Goal: Information Seeking & Learning: Learn about a topic

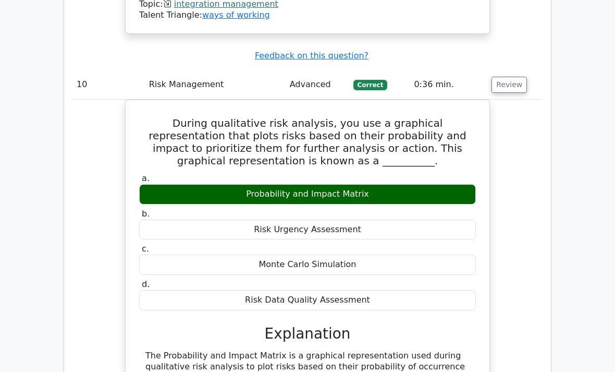
click at [499, 146] on td "During qualitative risk analysis, you use a graphical representation that plots…" at bounding box center [307, 362] width 470 height 525
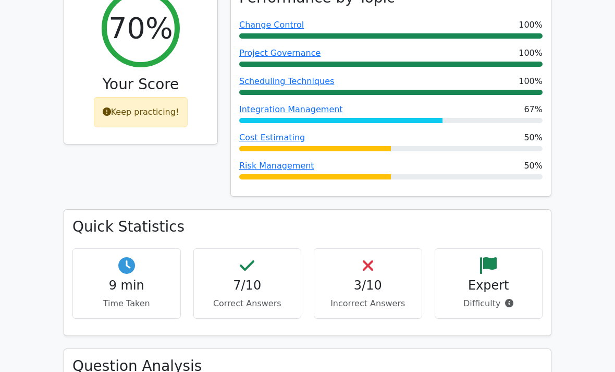
scroll to position [171, 0]
click at [126, 111] on div "Keep practicing!" at bounding box center [141, 112] width 94 height 30
click at [119, 111] on div "Keep practicing!" at bounding box center [141, 112] width 94 height 30
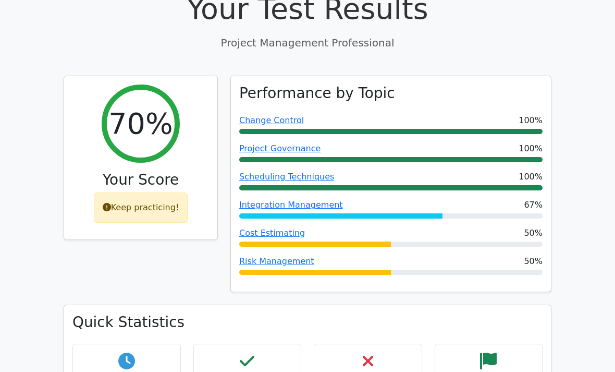
scroll to position [0, 0]
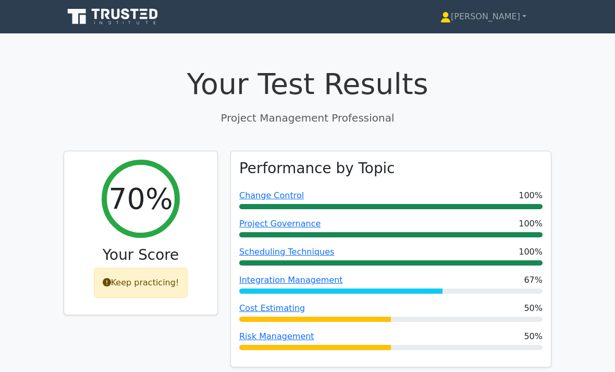
click at [507, 15] on link "[PERSON_NAME]" at bounding box center [484, 16] width 136 height 21
click at [472, 42] on link "Profile" at bounding box center [457, 41] width 82 height 17
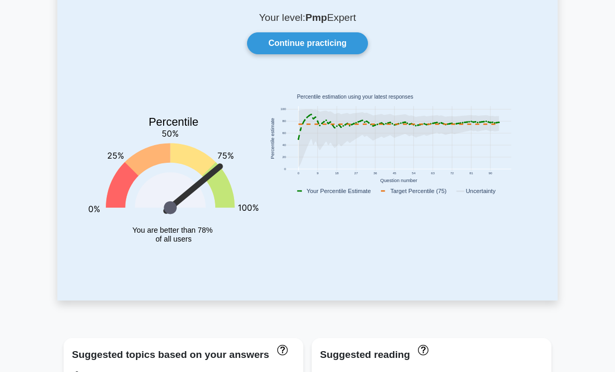
scroll to position [72, 0]
click at [339, 42] on link "Continue practicing" at bounding box center [307, 43] width 121 height 22
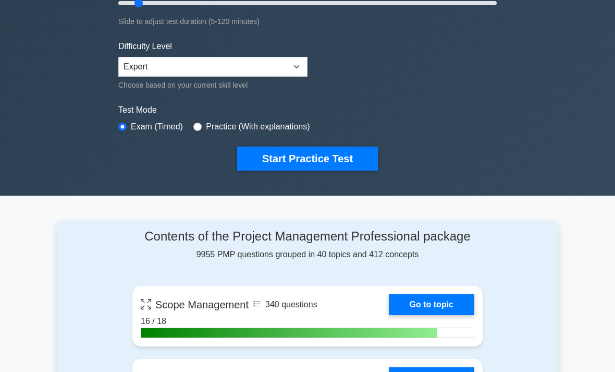
scroll to position [223, 0]
click at [328, 153] on button "Start Practice Test" at bounding box center [307, 159] width 141 height 24
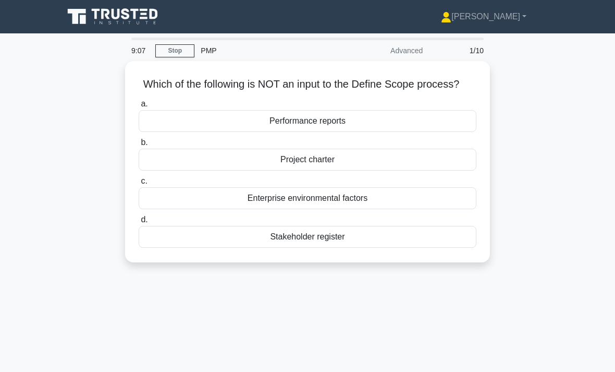
scroll to position [3, 0]
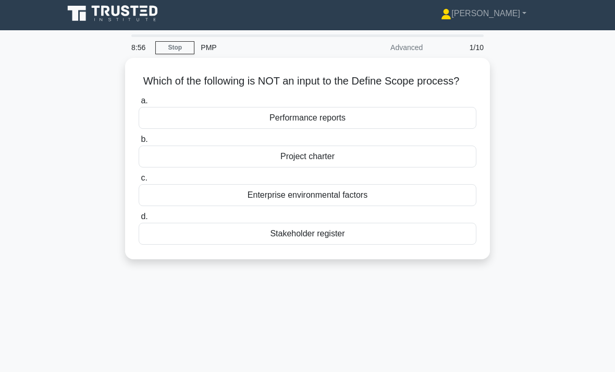
click at [195, 245] on div "Stakeholder register" at bounding box center [308, 234] width 338 height 22
click at [139, 220] on input "d. Stakeholder register" at bounding box center [139, 216] width 0 height 7
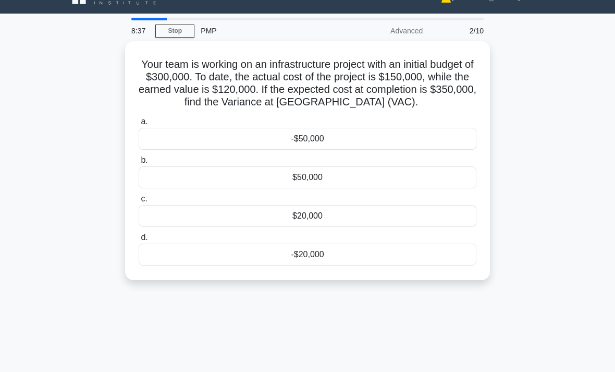
scroll to position [23, 0]
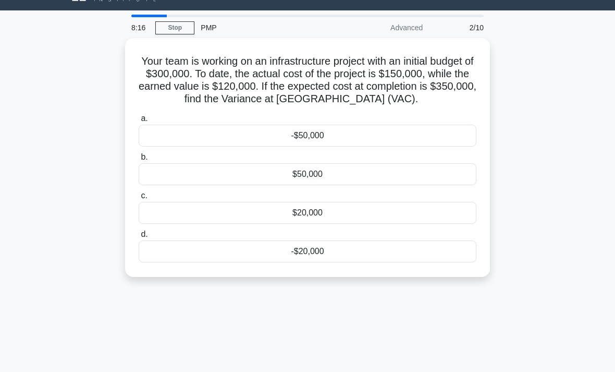
click at [228, 147] on div "-$50,000" at bounding box center [308, 136] width 338 height 22
click at [139, 122] on input "a. -$50,000" at bounding box center [139, 118] width 0 height 7
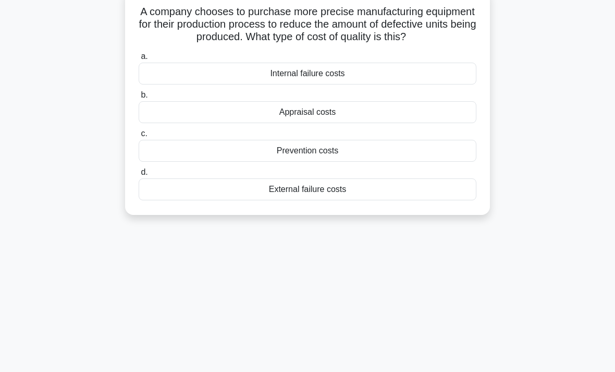
scroll to position [72, 0]
click at [157, 162] on div "Prevention costs" at bounding box center [308, 151] width 338 height 22
click at [139, 138] on input "c. Prevention costs" at bounding box center [139, 134] width 0 height 7
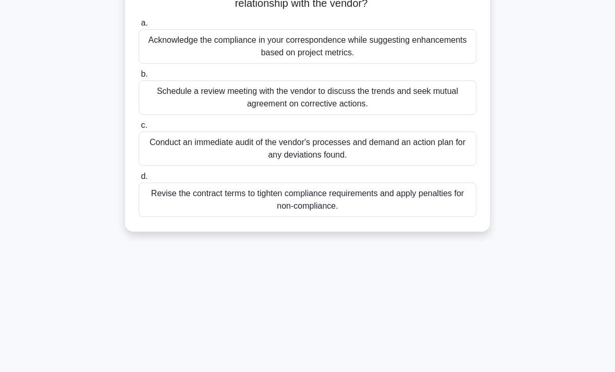
scroll to position [131, 0]
click at [172, 115] on div "Schedule a review meeting with the vendor to discuss the trends and seek mutual…" at bounding box center [308, 97] width 338 height 34
click at [139, 78] on input "b. Schedule a review meeting with the vendor to discuss the trends and seek mut…" at bounding box center [139, 74] width 0 height 7
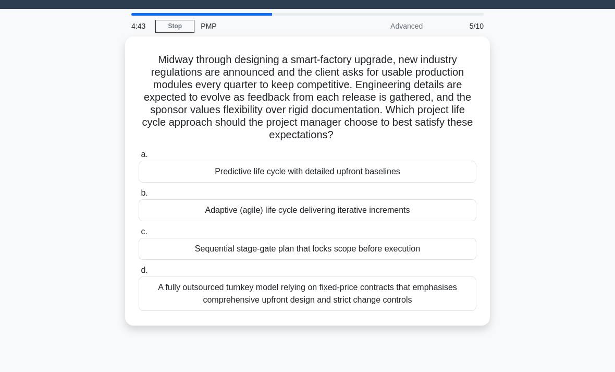
scroll to position [23, 0]
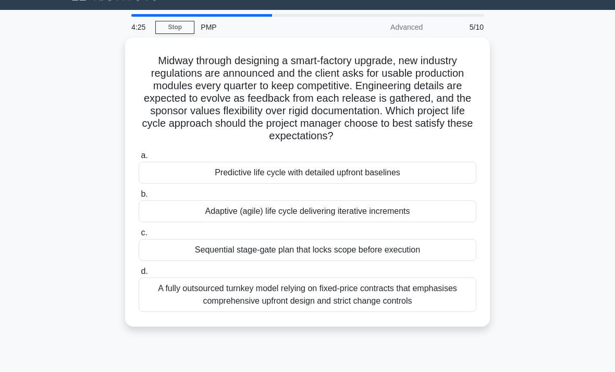
click at [180, 222] on div "Adaptive (agile) life cycle delivering iterative increments" at bounding box center [308, 211] width 338 height 22
click at [139, 198] on input "b. Adaptive (agile) life cycle delivering iterative increments" at bounding box center [139, 194] width 0 height 7
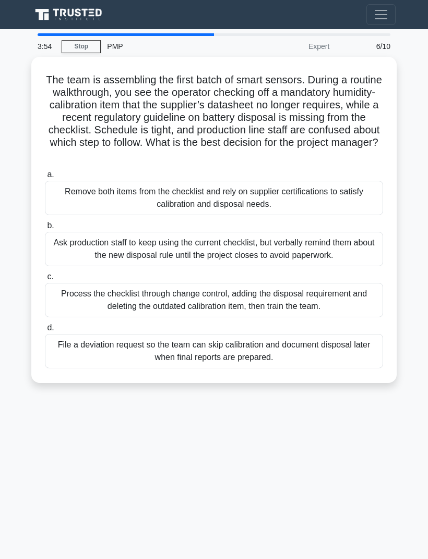
scroll to position [33, 0]
click at [83, 283] on div "Process the checklist through change control, adding the disposal requirement a…" at bounding box center [214, 300] width 338 height 34
click at [45, 276] on input "c. Process the checklist through change control, adding the disposal requiremen…" at bounding box center [45, 277] width 0 height 7
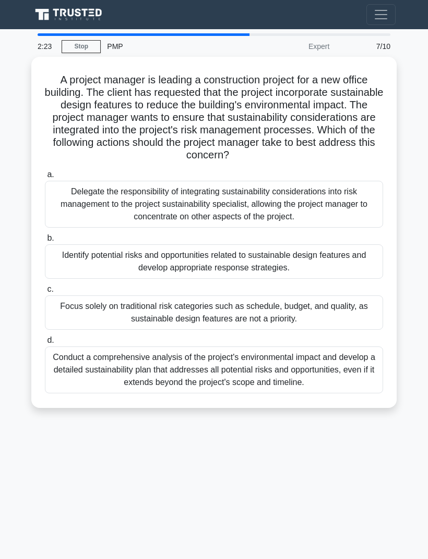
click at [72, 245] on div "Identify potential risks and opportunities related to sustainable design featur…" at bounding box center [214, 262] width 338 height 34
click at [45, 237] on input "b. Identify potential risks and opportunities related to sustainable design fea…" at bounding box center [45, 238] width 0 height 7
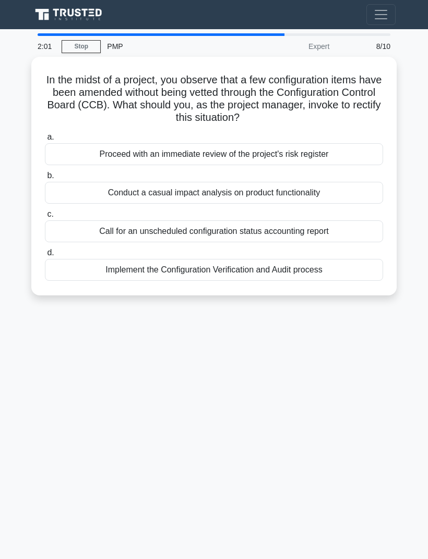
click at [343, 259] on div "Implement the Configuration Verification and Audit process" at bounding box center [214, 270] width 338 height 22
click at [45, 250] on input "d. Implement the Configuration Verification and Audit process" at bounding box center [45, 253] width 0 height 7
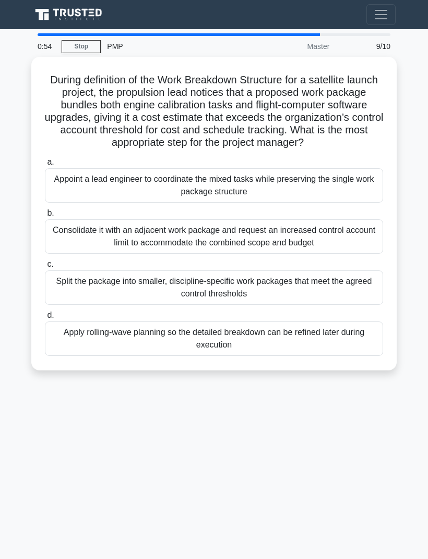
click at [357, 271] on div "Split the package into smaller, discipline-specific work packages that meet the…" at bounding box center [214, 288] width 338 height 34
click at [45, 267] on input "c. Split the package into smaller, discipline-specific work packages that meet …" at bounding box center [45, 264] width 0 height 7
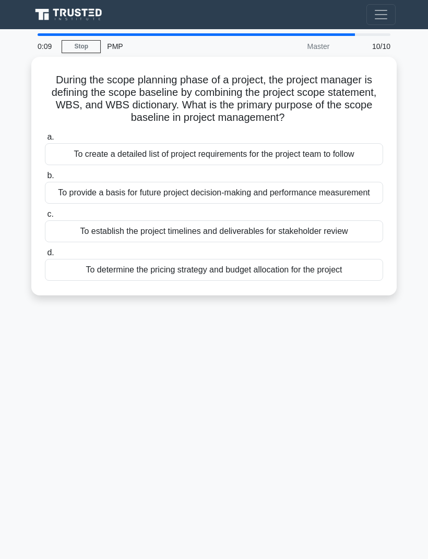
click at [71, 221] on div "To establish the project timelines and deliverables for stakeholder review" at bounding box center [214, 232] width 338 height 22
click at [45, 212] on input "c. To establish the project timelines and deliverables for stakeholder review" at bounding box center [45, 214] width 0 height 7
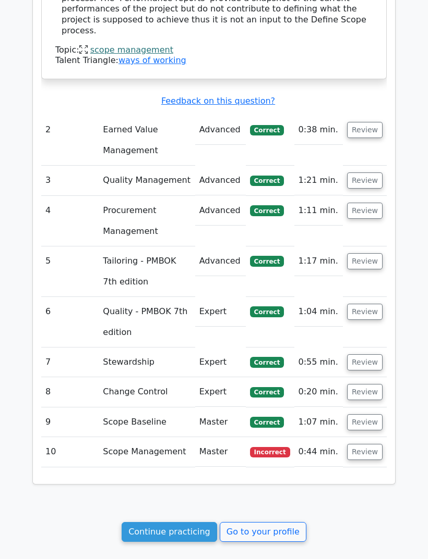
scroll to position [1069, 0]
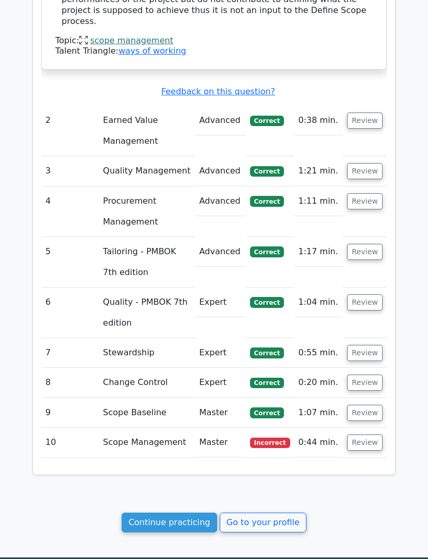
click at [361, 435] on button "Review" at bounding box center [364, 443] width 35 height 16
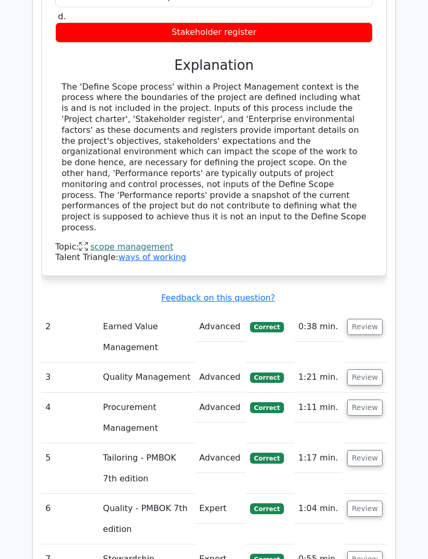
scroll to position [862, 0]
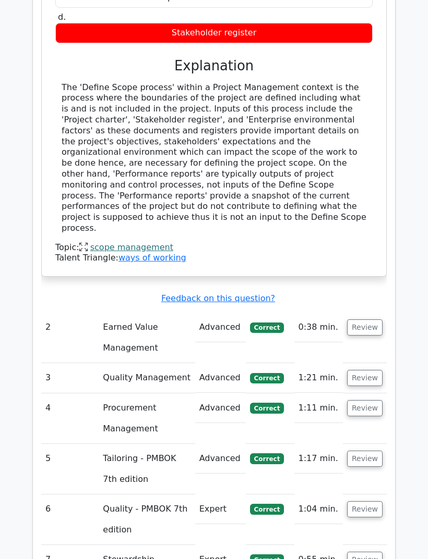
click at [361, 320] on button "Review" at bounding box center [364, 328] width 35 height 16
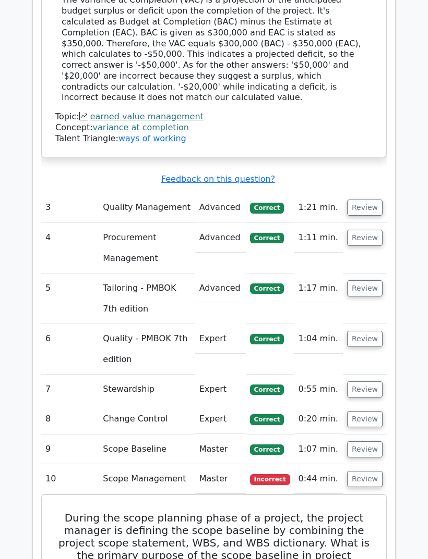
scroll to position [1498, 0]
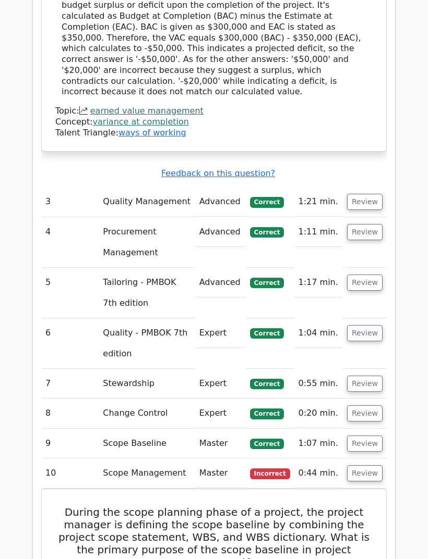
click at [369, 194] on button "Review" at bounding box center [364, 202] width 35 height 16
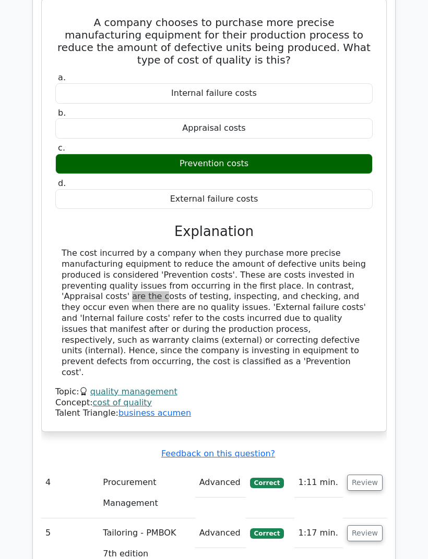
scroll to position [1721, 0]
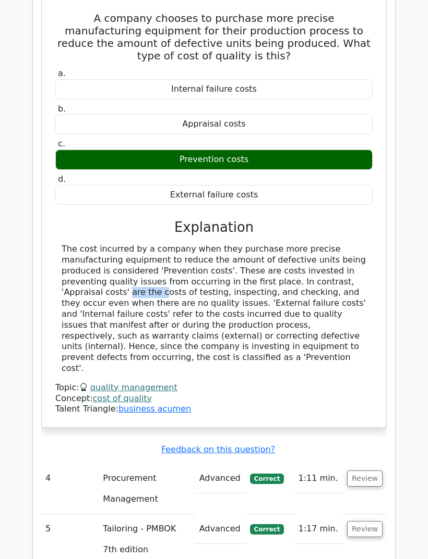
click at [366, 471] on button "Review" at bounding box center [364, 479] width 35 height 16
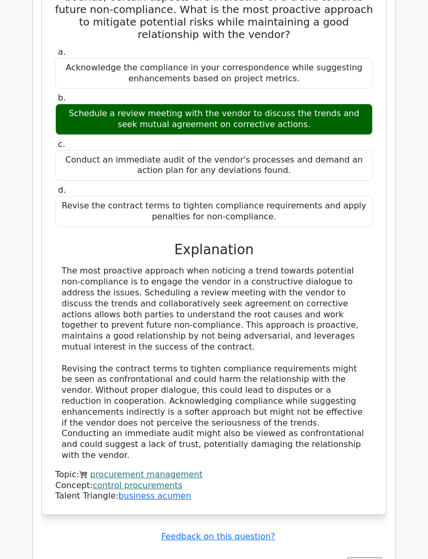
scroll to position [2282, 0]
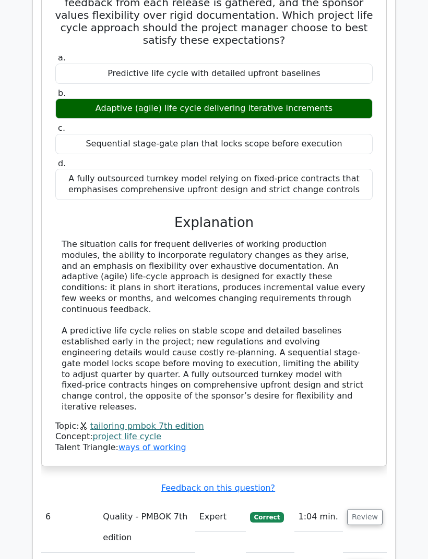
scroll to position [2960, 0]
click at [361, 509] on button "Review" at bounding box center [364, 517] width 35 height 16
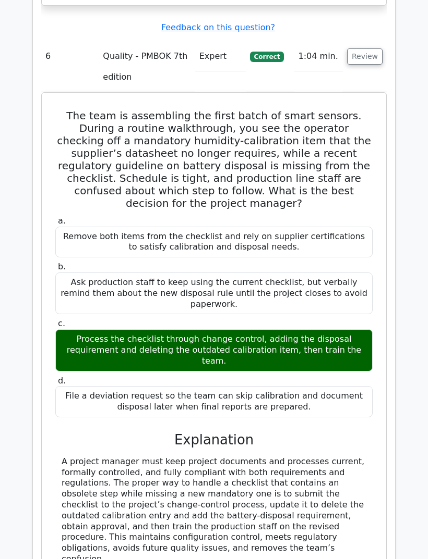
scroll to position [3428, 0]
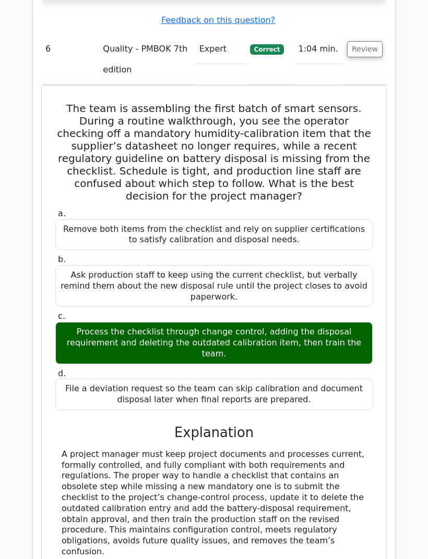
click at [87, 391] on div "The team is assembling the first batch of smart sensors. During a routine walkt…" at bounding box center [214, 403] width 336 height 626
